Goal: Navigation & Orientation: Find specific page/section

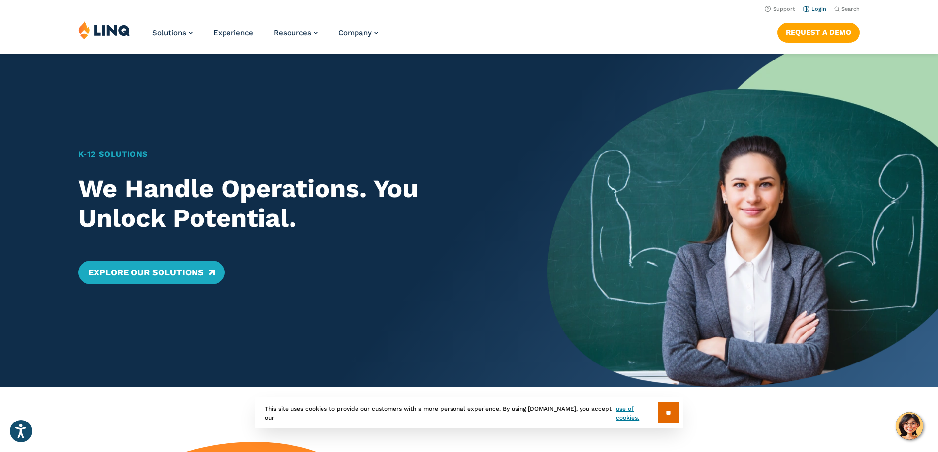
click at [804, 10] on link "Login" at bounding box center [814, 9] width 23 height 6
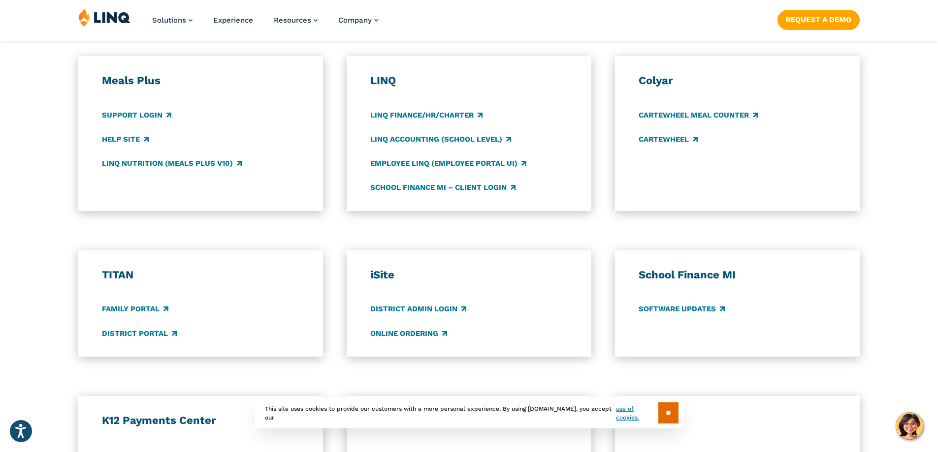
scroll to position [541, 0]
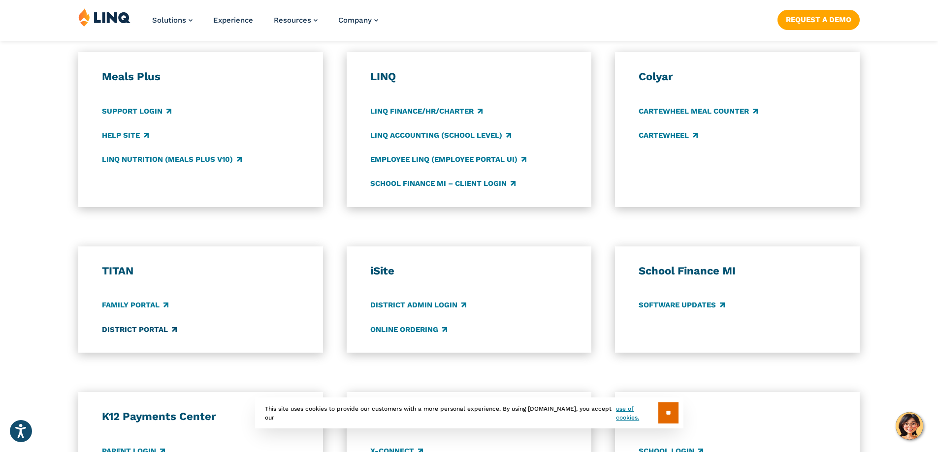
click at [137, 331] on link "District Portal" at bounding box center [139, 329] width 75 height 11
